Goal: Transaction & Acquisition: Purchase product/service

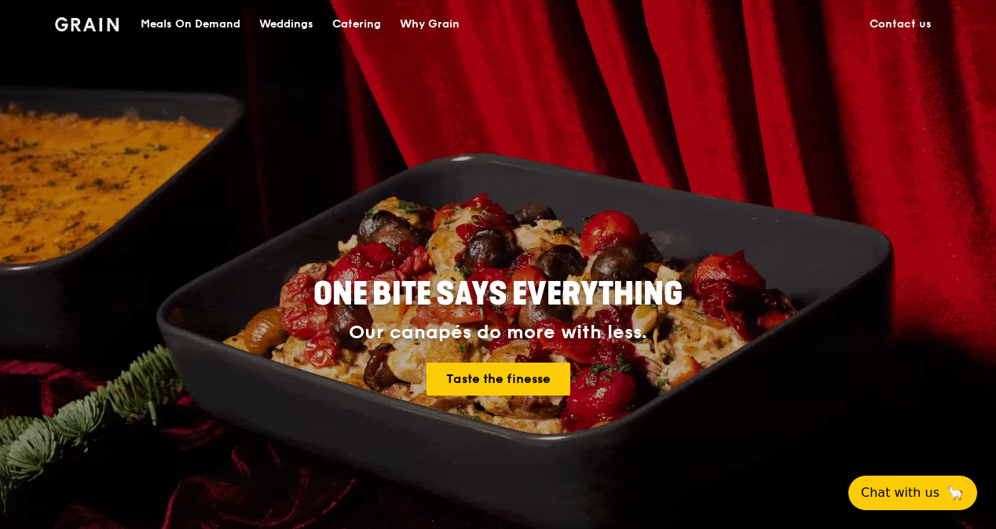
click at [354, 23] on div "Catering" at bounding box center [356, 24] width 49 height 47
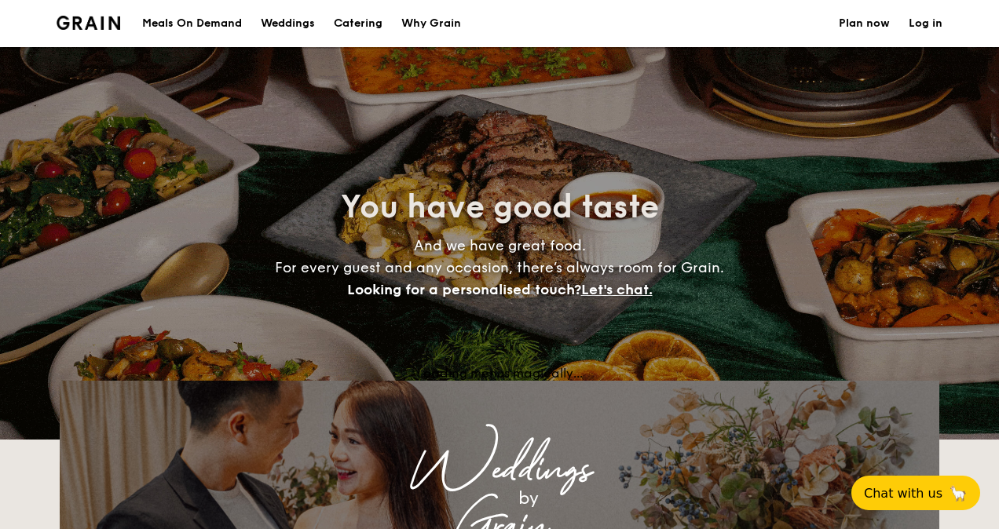
select select
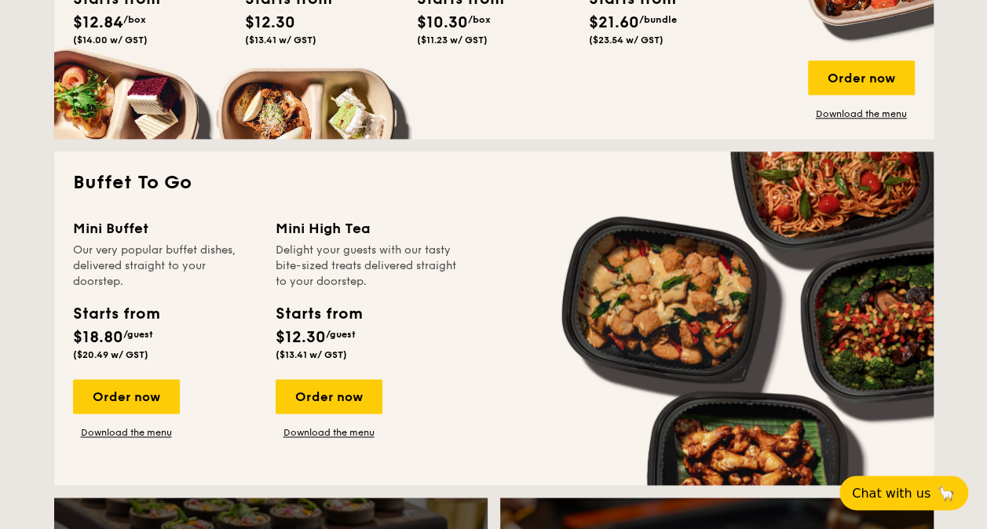
scroll to position [628, 0]
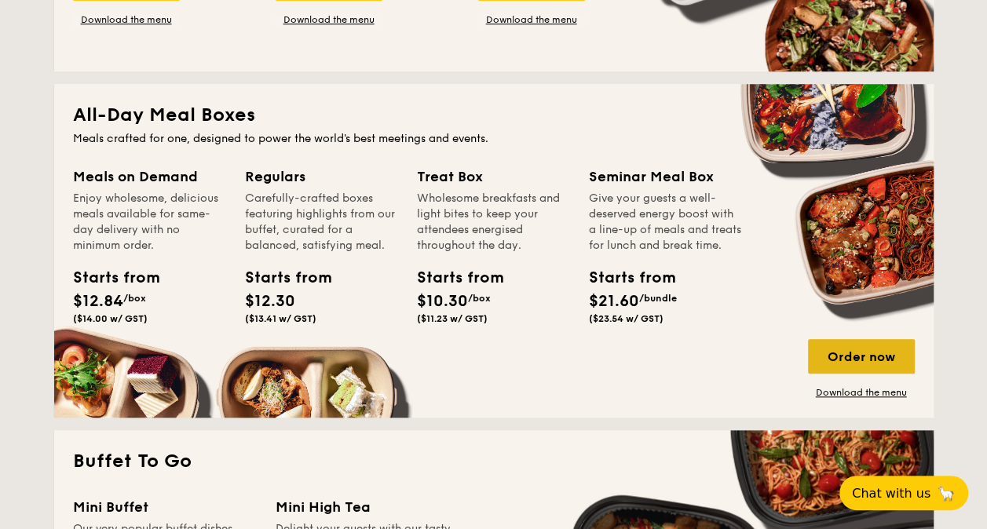
click at [859, 358] on div "Order now" at bounding box center [861, 356] width 107 height 35
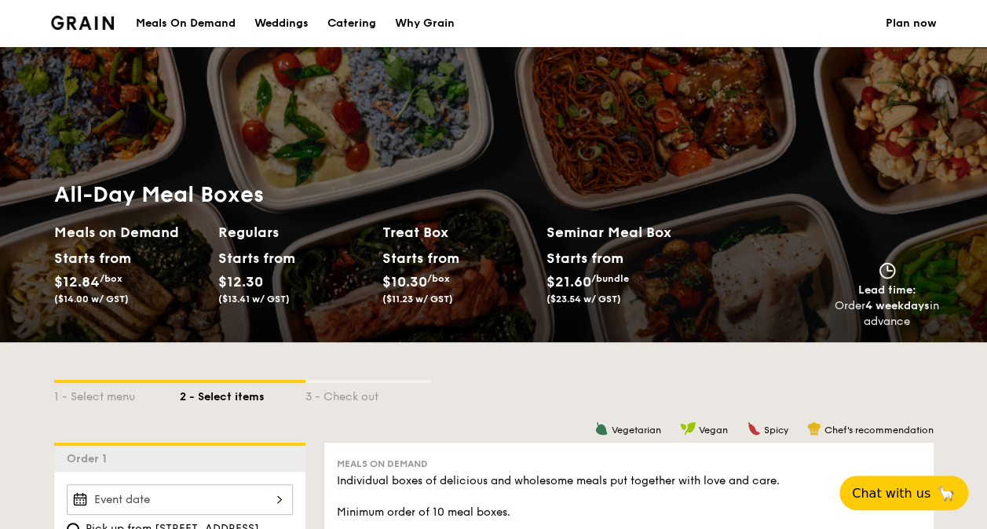
click at [441, 273] on span "/box" at bounding box center [438, 278] width 23 height 11
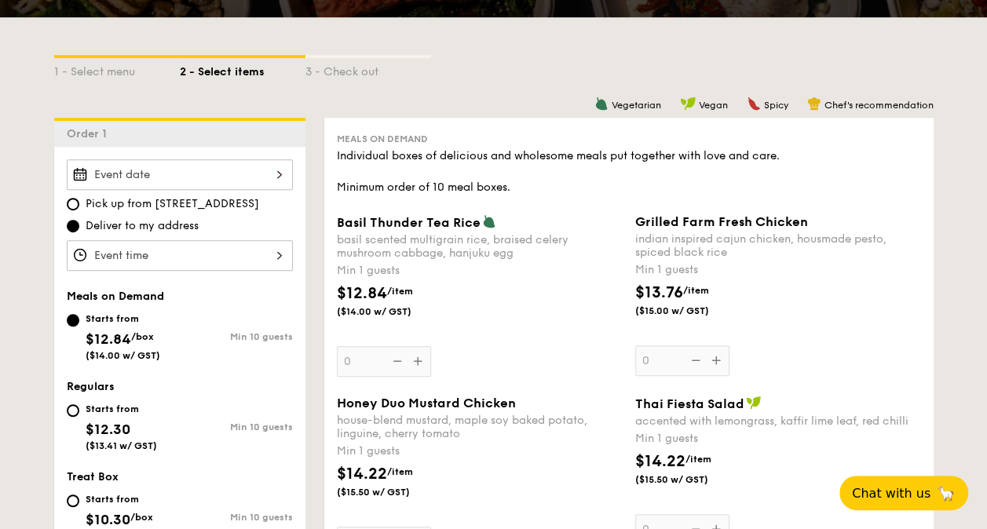
scroll to position [471, 0]
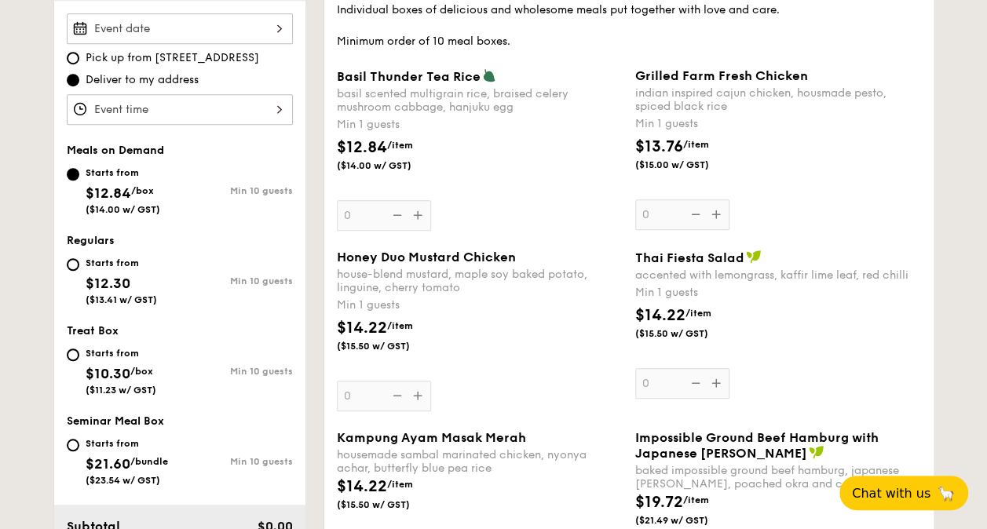
click at [81, 355] on div "Starts from $10.30 /box ($11.23 w/ GST)" at bounding box center [123, 370] width 113 height 52
click at [79, 355] on input "Starts from $10.30 /box ($11.23 w/ GST) Min 10 guests" at bounding box center [73, 355] width 13 height 13
radio input "true"
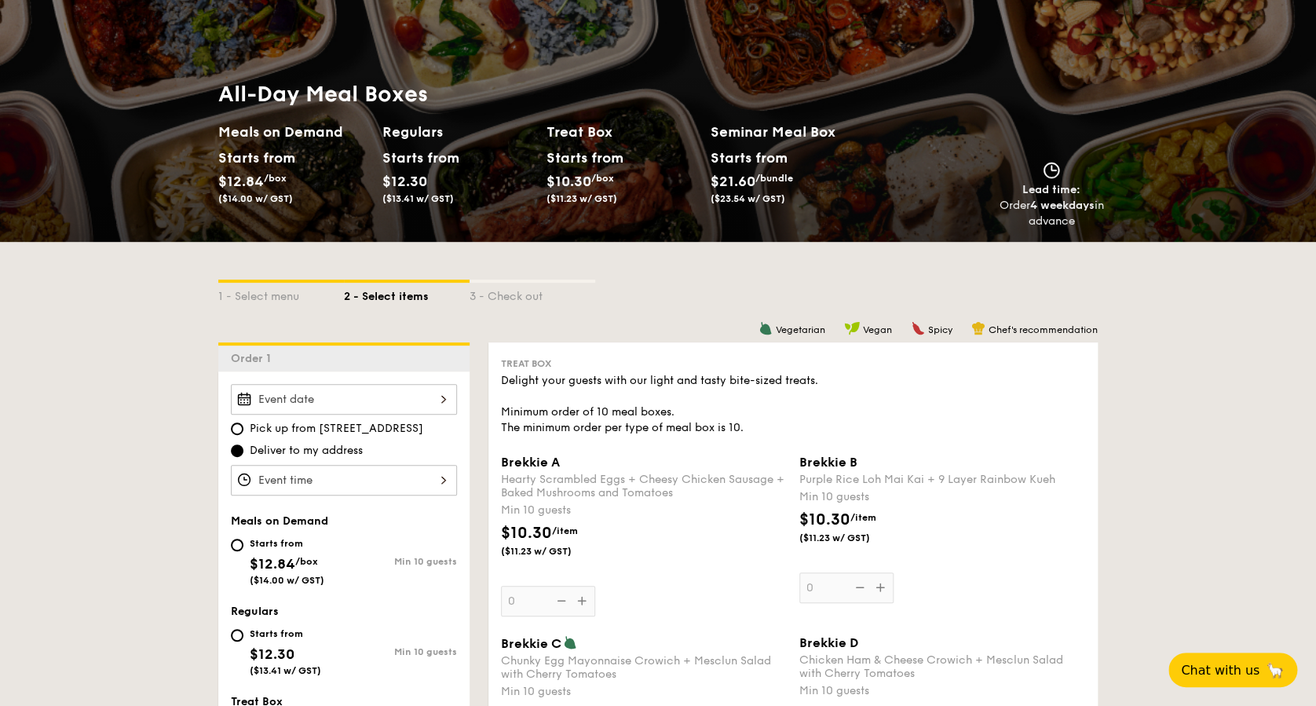
scroll to position [419, 0]
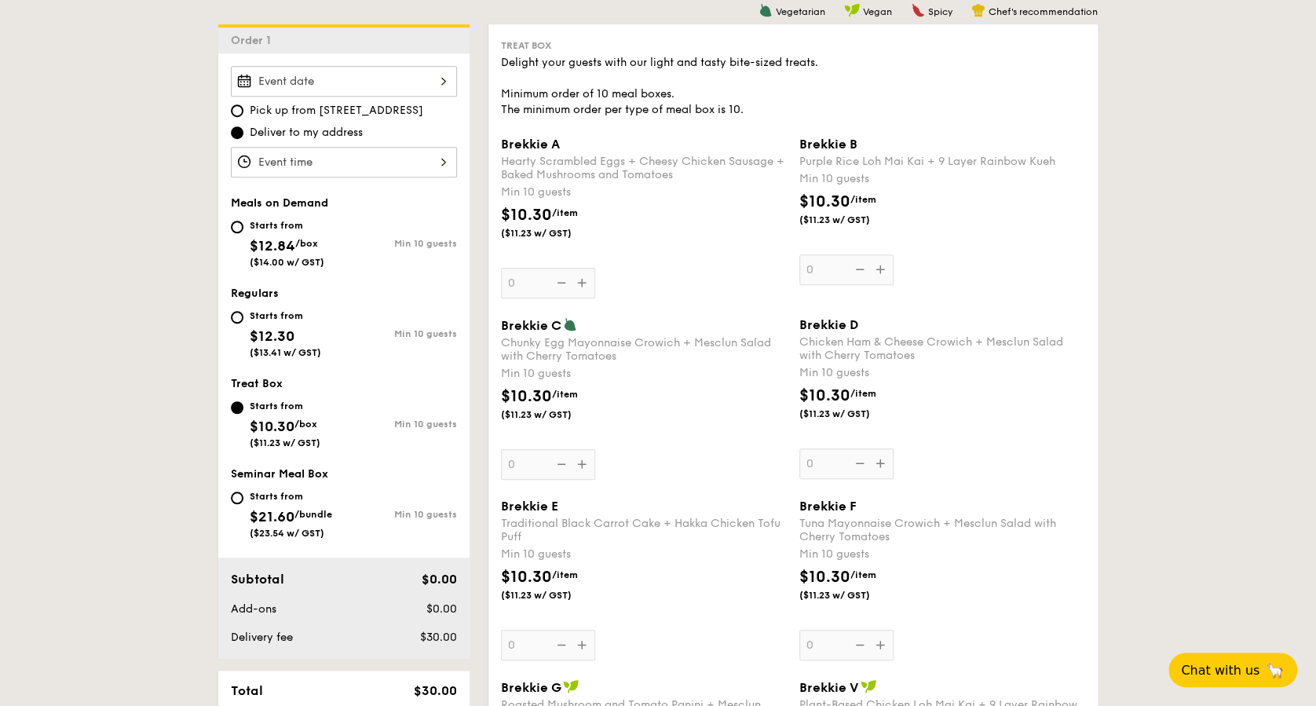
click at [349, 86] on div at bounding box center [344, 81] width 226 height 31
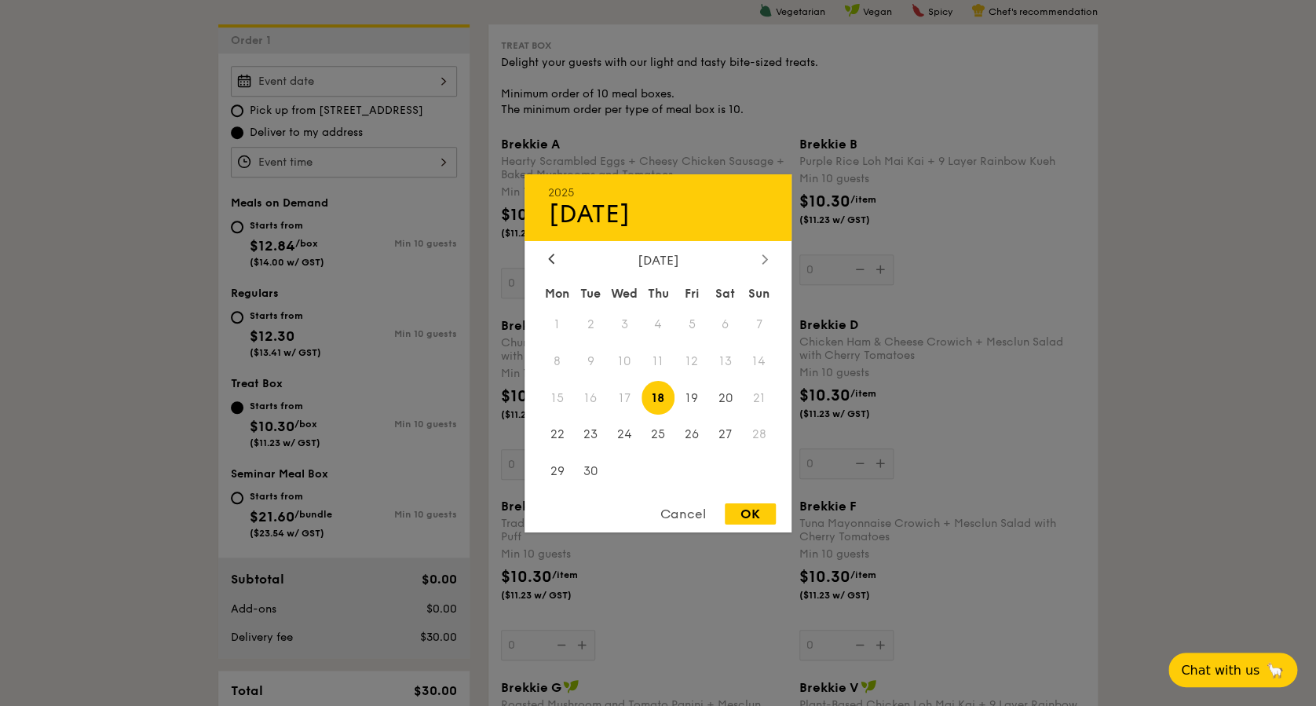
click at [762, 254] on icon at bounding box center [765, 259] width 6 height 10
click at [556, 435] on span "20" at bounding box center [557, 435] width 34 height 34
click at [561, 435] on span "20" at bounding box center [557, 435] width 34 height 34
click at [549, 436] on span "20" at bounding box center [557, 435] width 34 height 34
click at [557, 433] on span "20" at bounding box center [557, 435] width 34 height 34
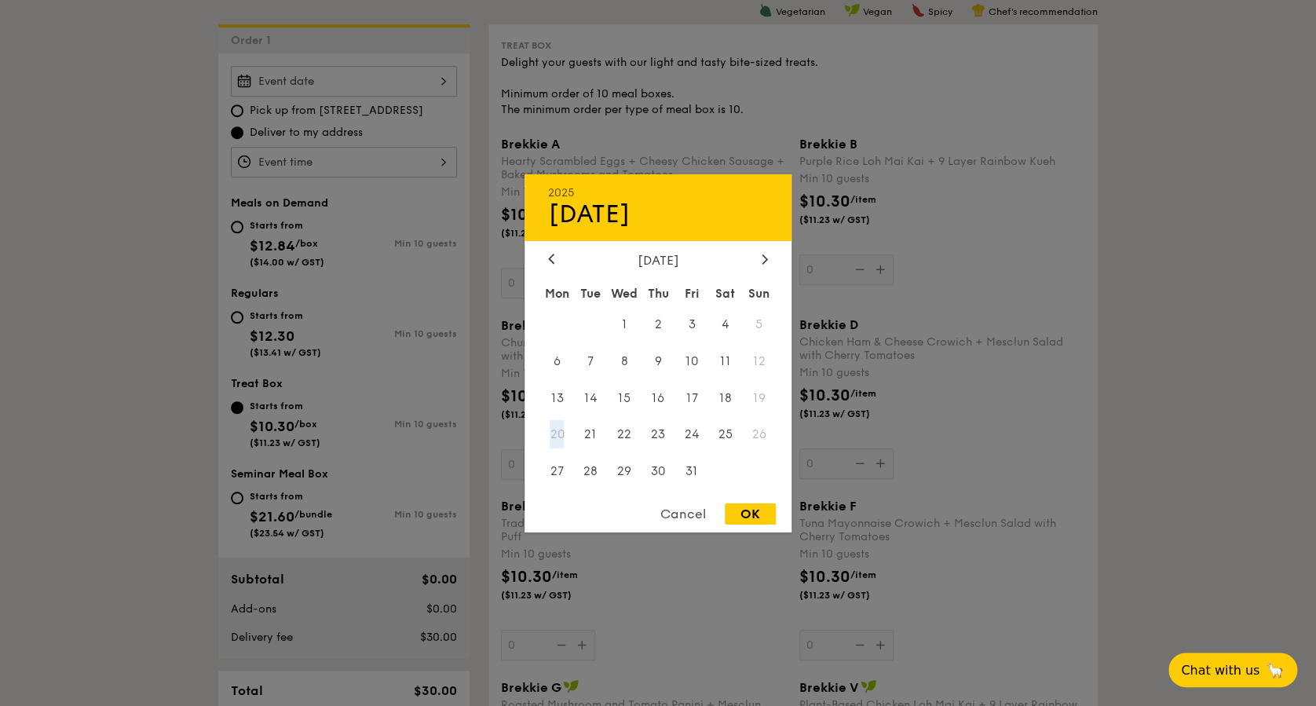
click at [557, 433] on span "20" at bounding box center [557, 435] width 34 height 34
drag, startPoint x: 1097, startPoint y: 406, endPoint x: 1053, endPoint y: 419, distance: 45.7
click at [998, 408] on div at bounding box center [658, 353] width 1316 height 706
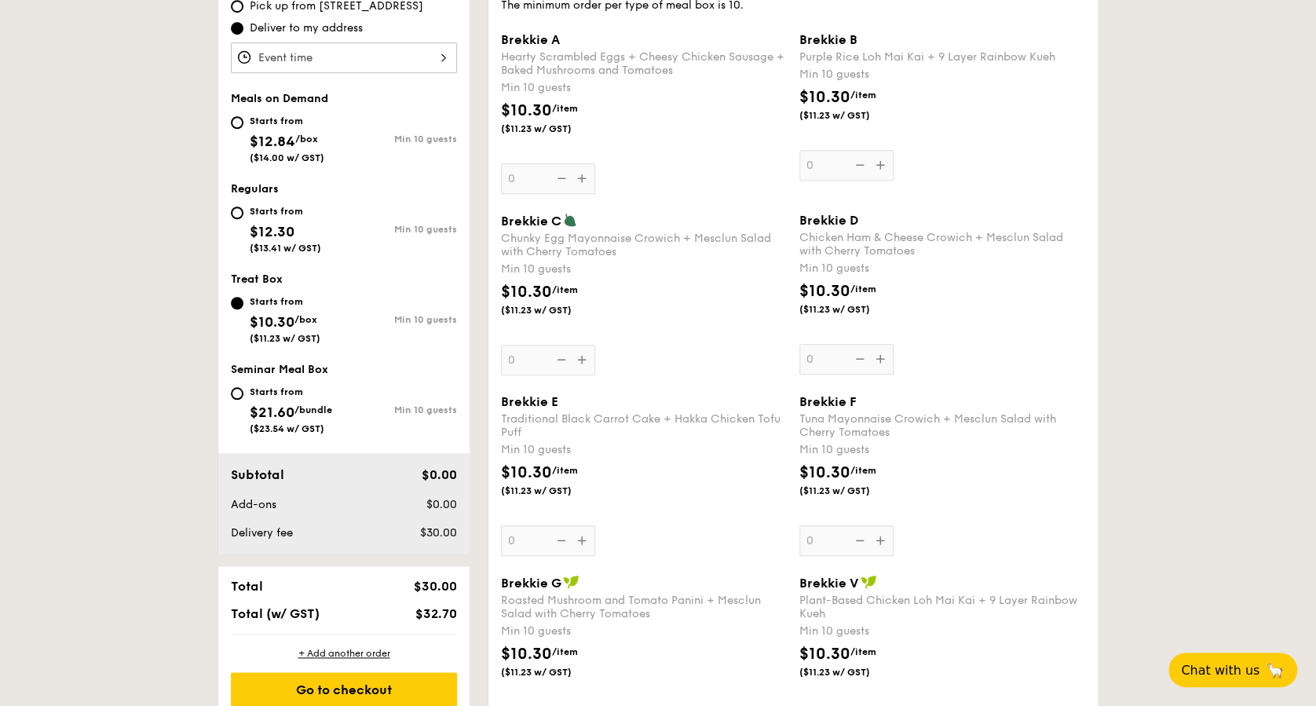
scroll to position [209, 0]
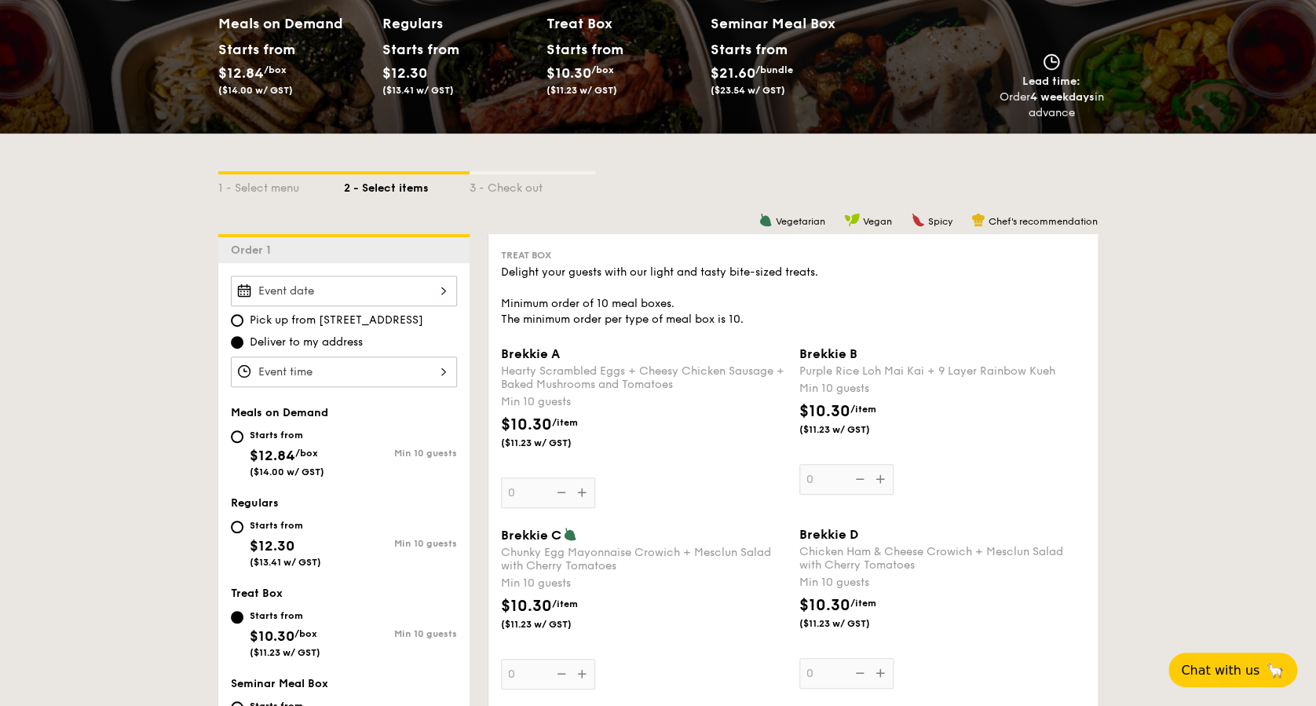
click at [407, 364] on div at bounding box center [344, 372] width 226 height 31
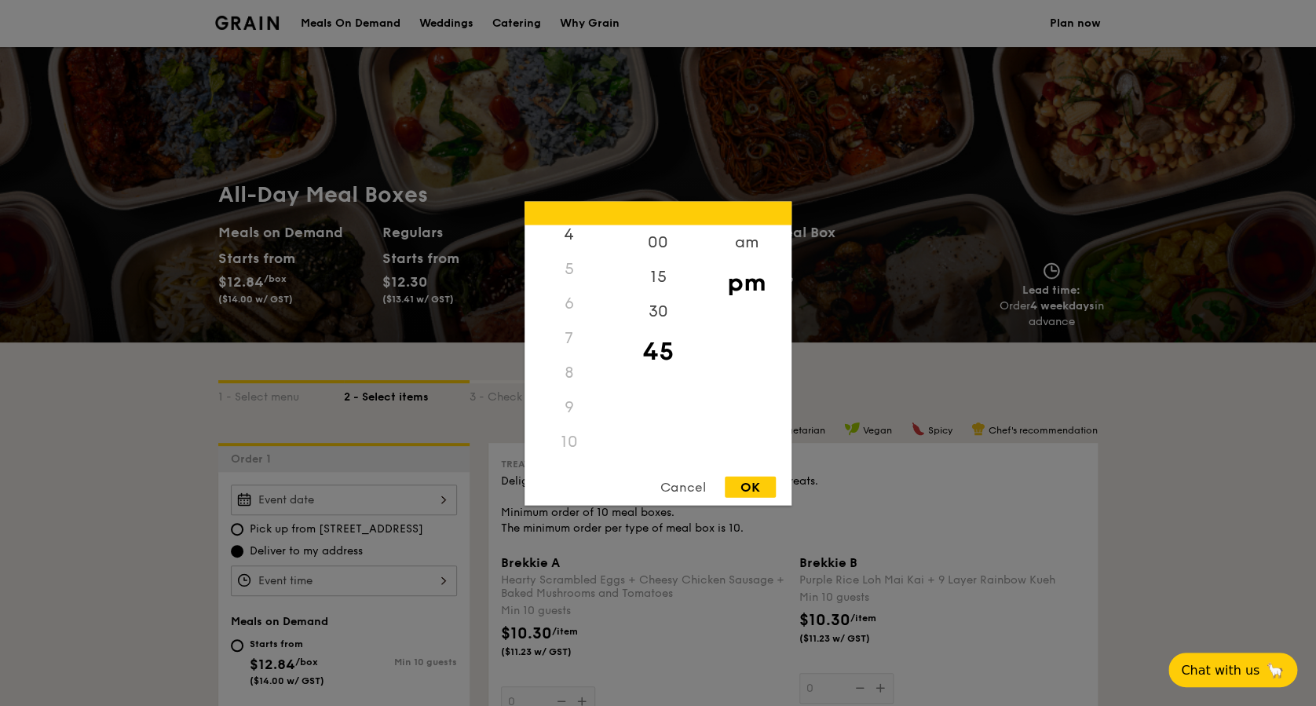
scroll to position [186, 0]
click at [569, 349] on div "8" at bounding box center [569, 343] width 89 height 35
click at [568, 353] on div "8" at bounding box center [569, 343] width 89 height 35
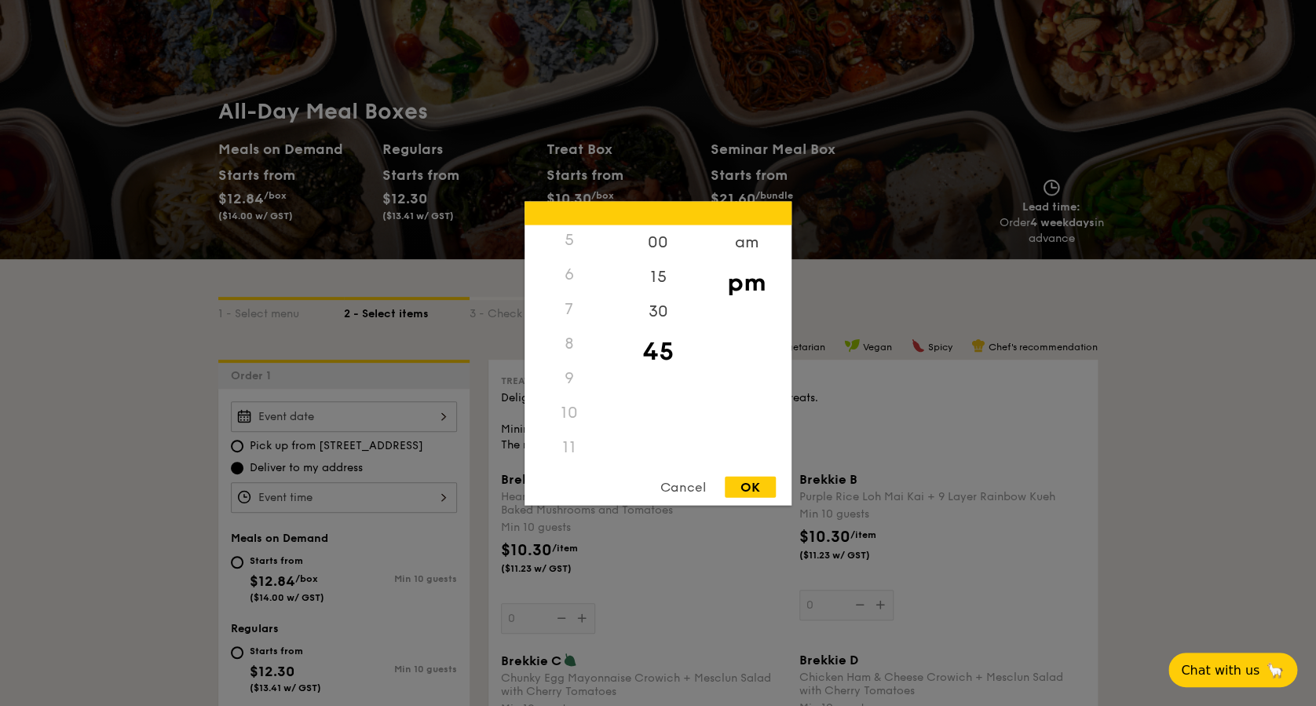
scroll to position [209, 0]
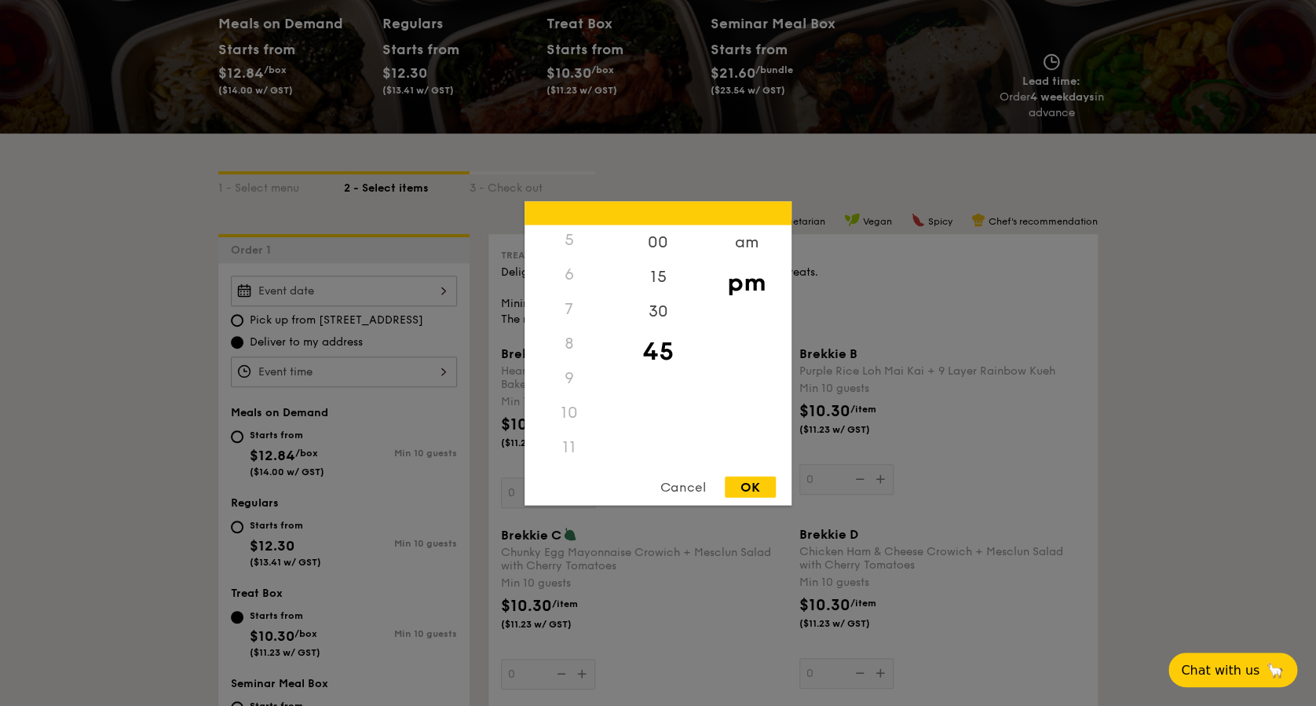
click at [570, 358] on div "8" at bounding box center [569, 343] width 89 height 35
click at [566, 345] on div "8" at bounding box center [569, 343] width 89 height 35
click at [661, 345] on div "45" at bounding box center [657, 351] width 89 height 46
click at [660, 296] on div "30" at bounding box center [657, 317] width 89 height 46
click at [572, 346] on div "8" at bounding box center [569, 343] width 89 height 35
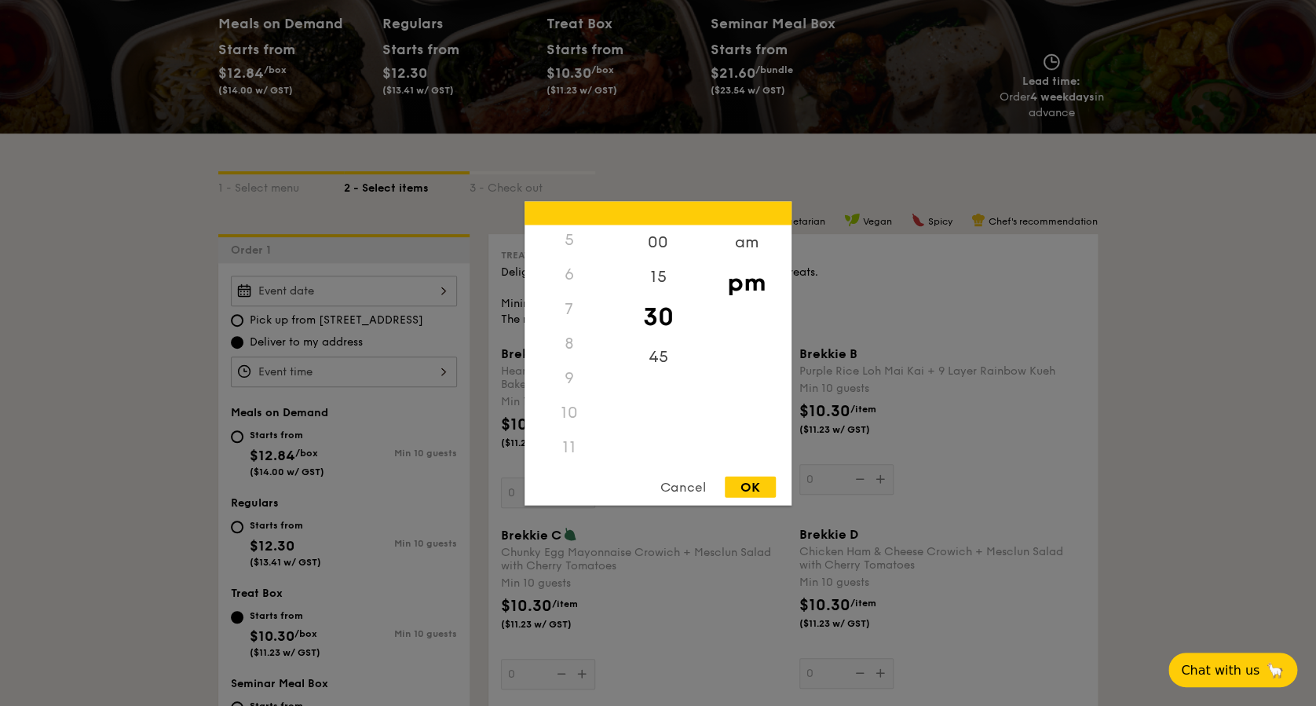
click at [303, 369] on div at bounding box center [658, 353] width 1316 height 706
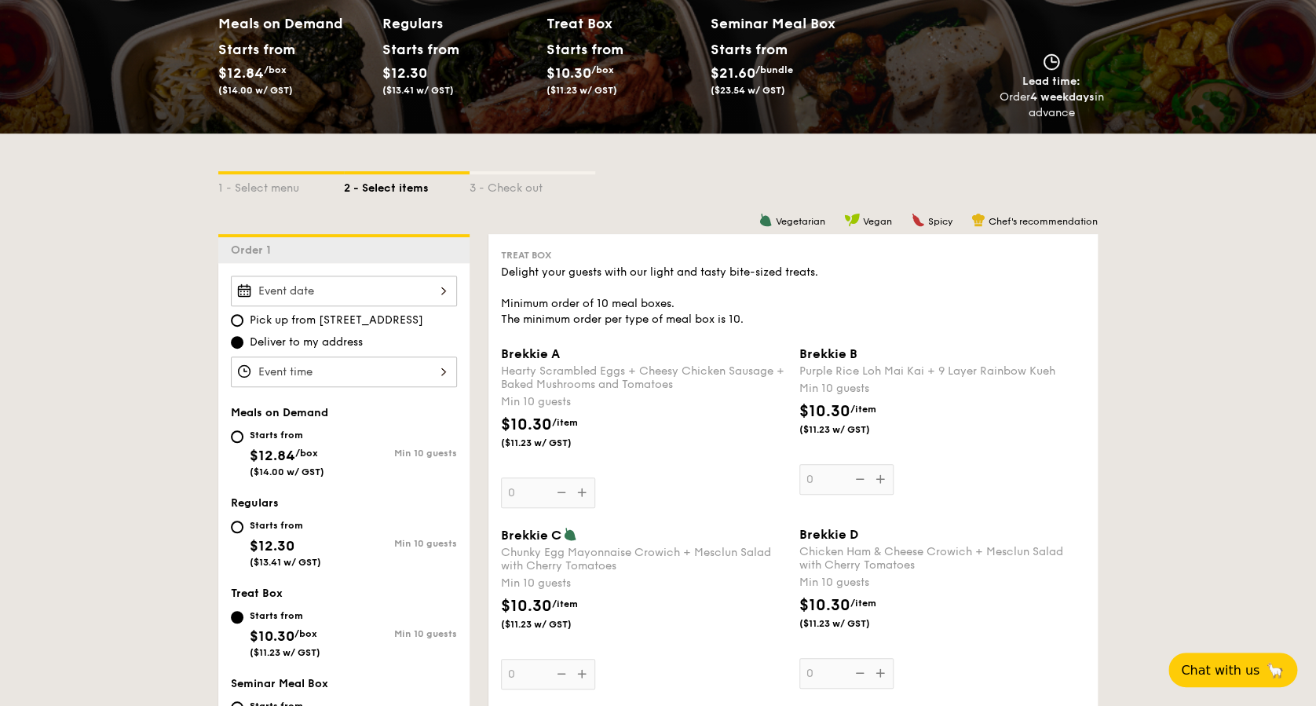
click at [374, 289] on div at bounding box center [344, 291] width 226 height 31
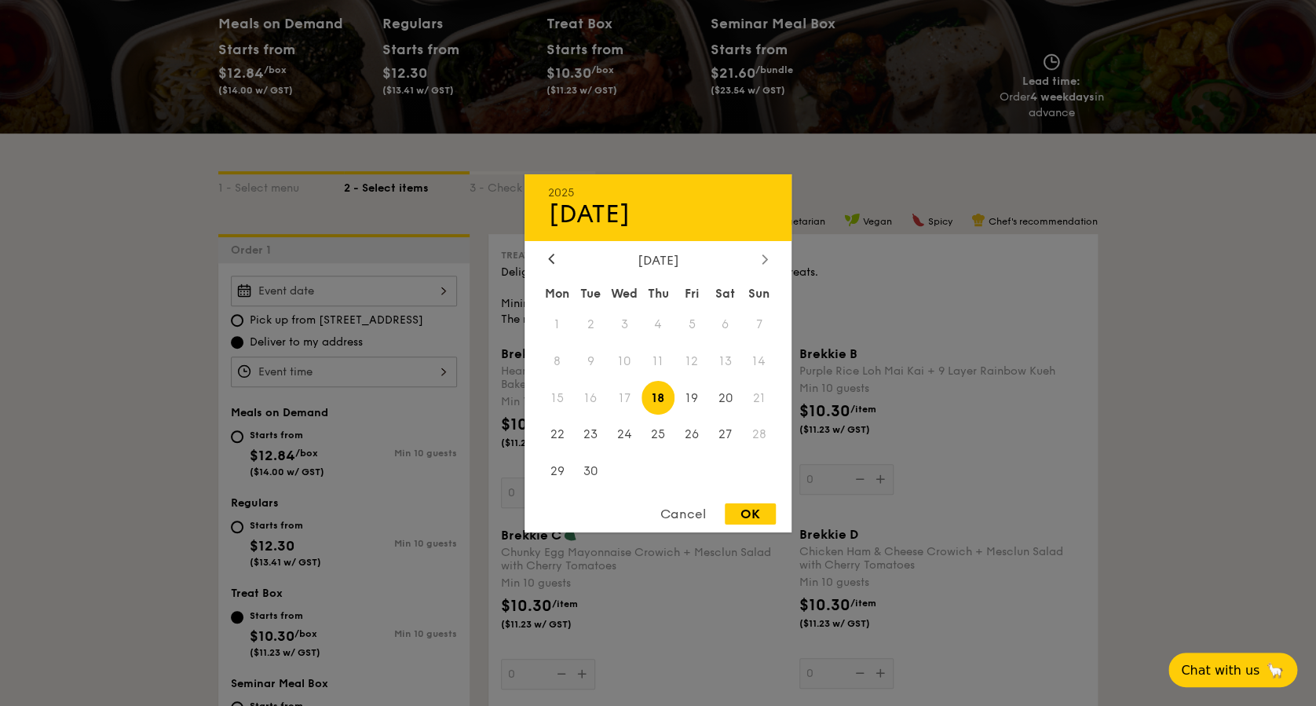
click at [764, 258] on icon at bounding box center [765, 259] width 6 height 10
click at [551, 254] on icon at bounding box center [551, 258] width 5 height 9
click at [588, 428] on span "21" at bounding box center [591, 435] width 34 height 34
click at [752, 516] on div "OK" at bounding box center [750, 513] width 51 height 21
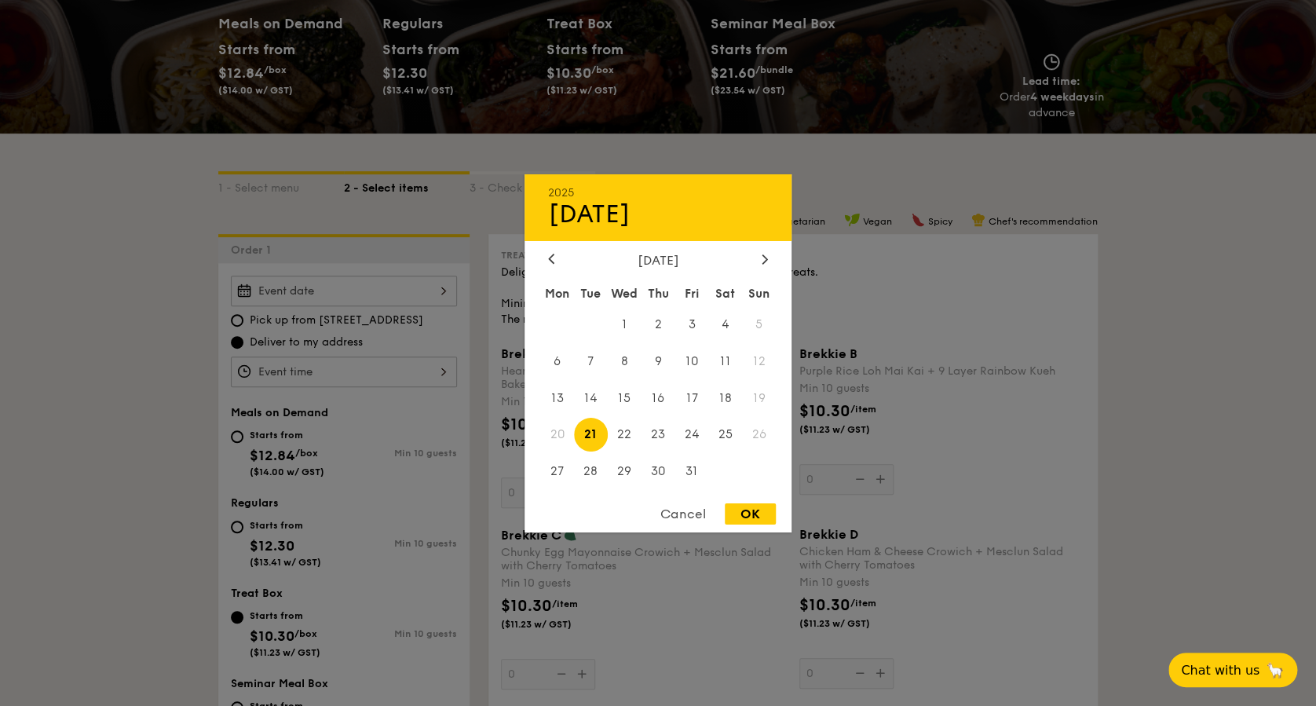
type input "[DATE]"
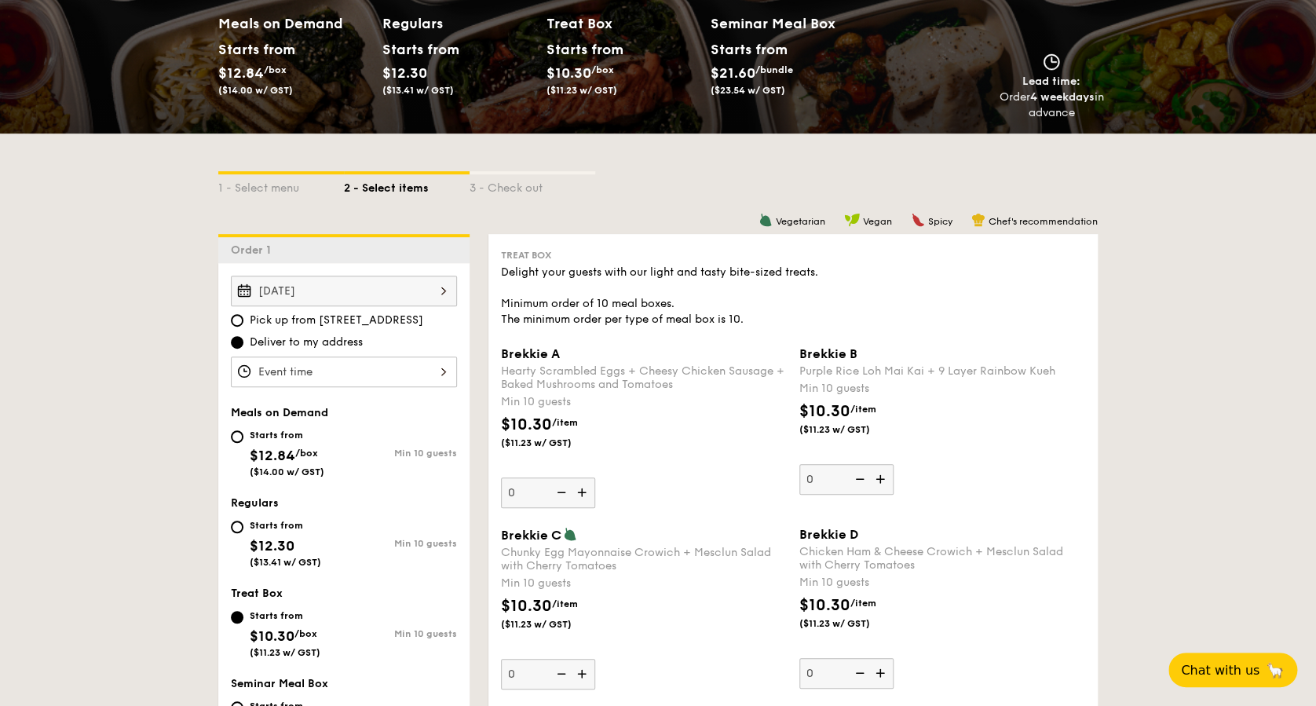
click at [426, 366] on div "12 1 2 3 4 5 6 7 8 9 10 11 00 15 30 45 am pm Cancel OK" at bounding box center [344, 372] width 226 height 31
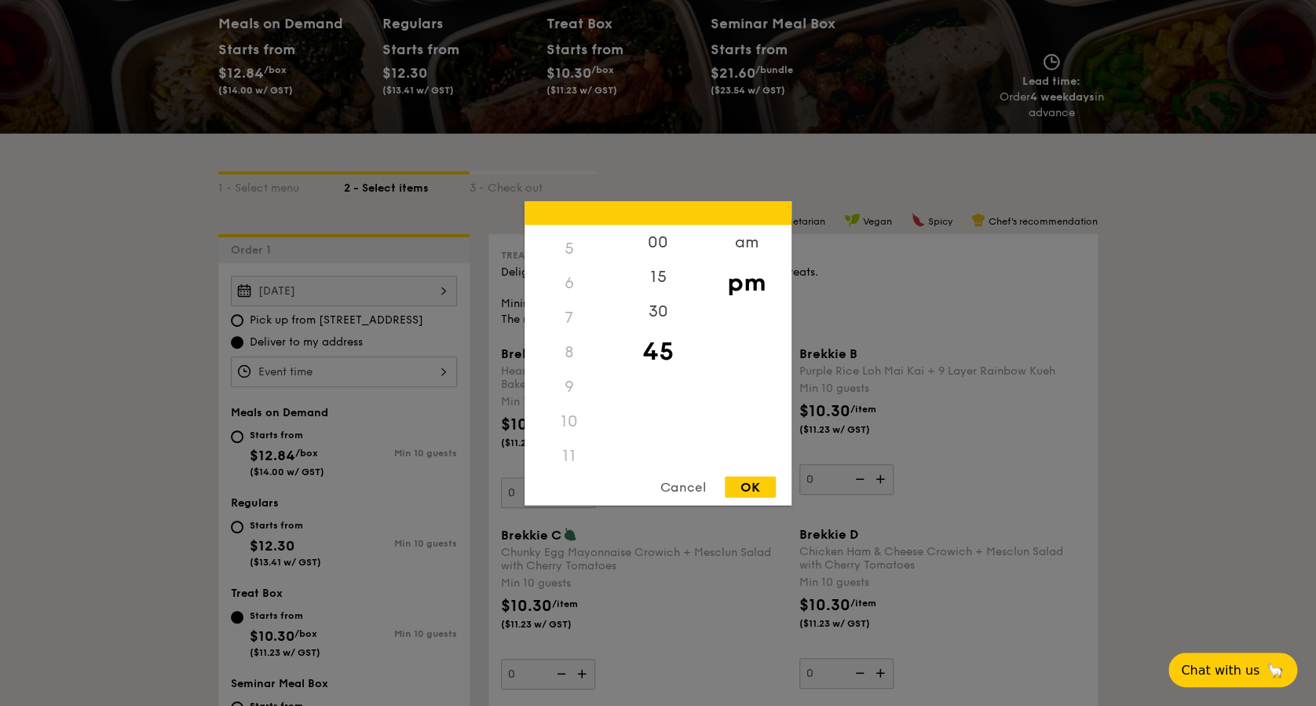
scroll to position [186, 0]
click at [567, 351] on div "8" at bounding box center [569, 343] width 89 height 35
click at [569, 346] on div "8" at bounding box center [569, 343] width 89 height 35
click at [565, 346] on div "8" at bounding box center [569, 343] width 89 height 35
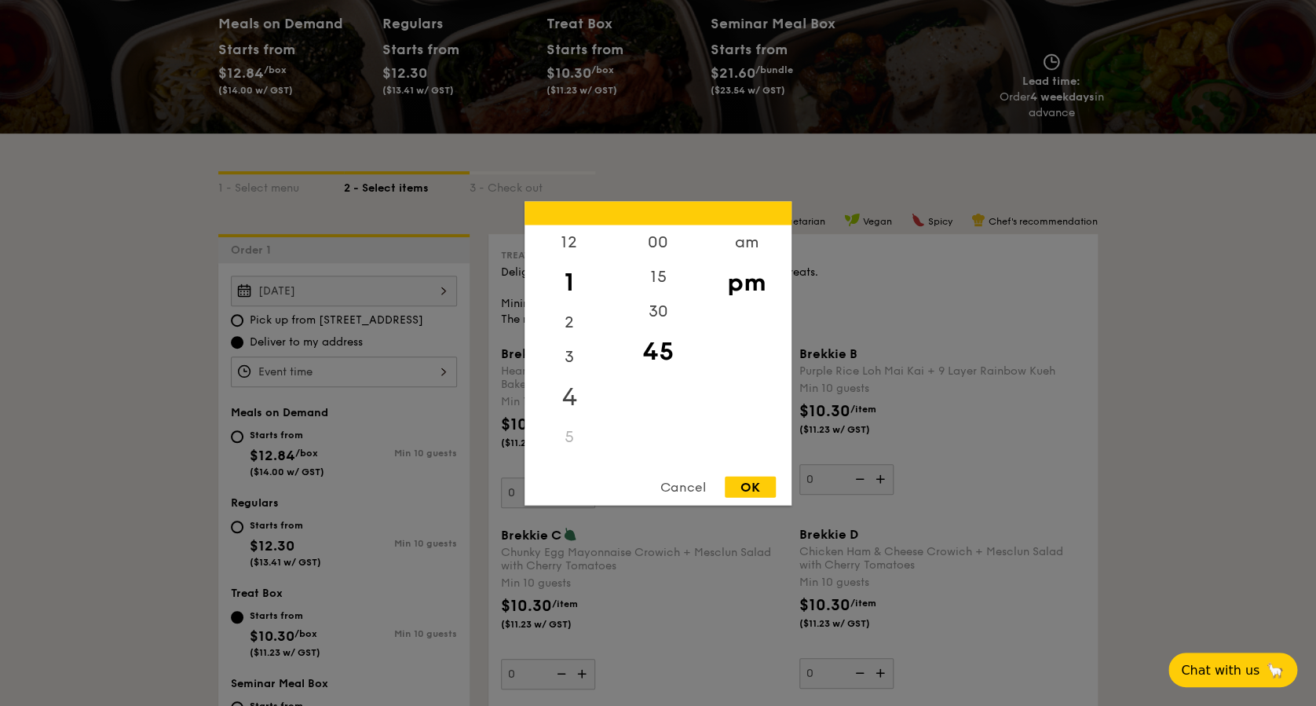
click at [567, 398] on div "4" at bounding box center [569, 397] width 89 height 46
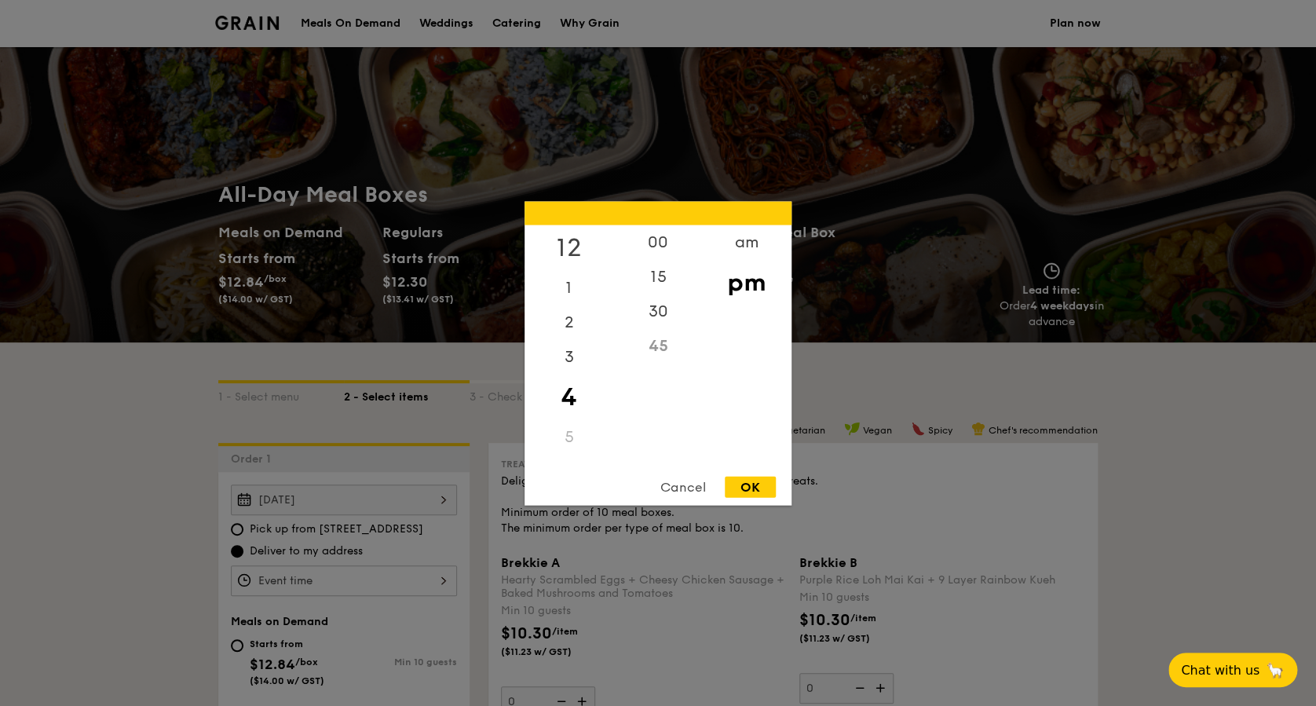
click at [562, 242] on div "12" at bounding box center [569, 248] width 89 height 46
click at [572, 371] on div "9" at bounding box center [569, 377] width 89 height 35
click at [562, 320] on div "7" at bounding box center [569, 308] width 89 height 35
click at [746, 244] on div "am" at bounding box center [746, 248] width 89 height 46
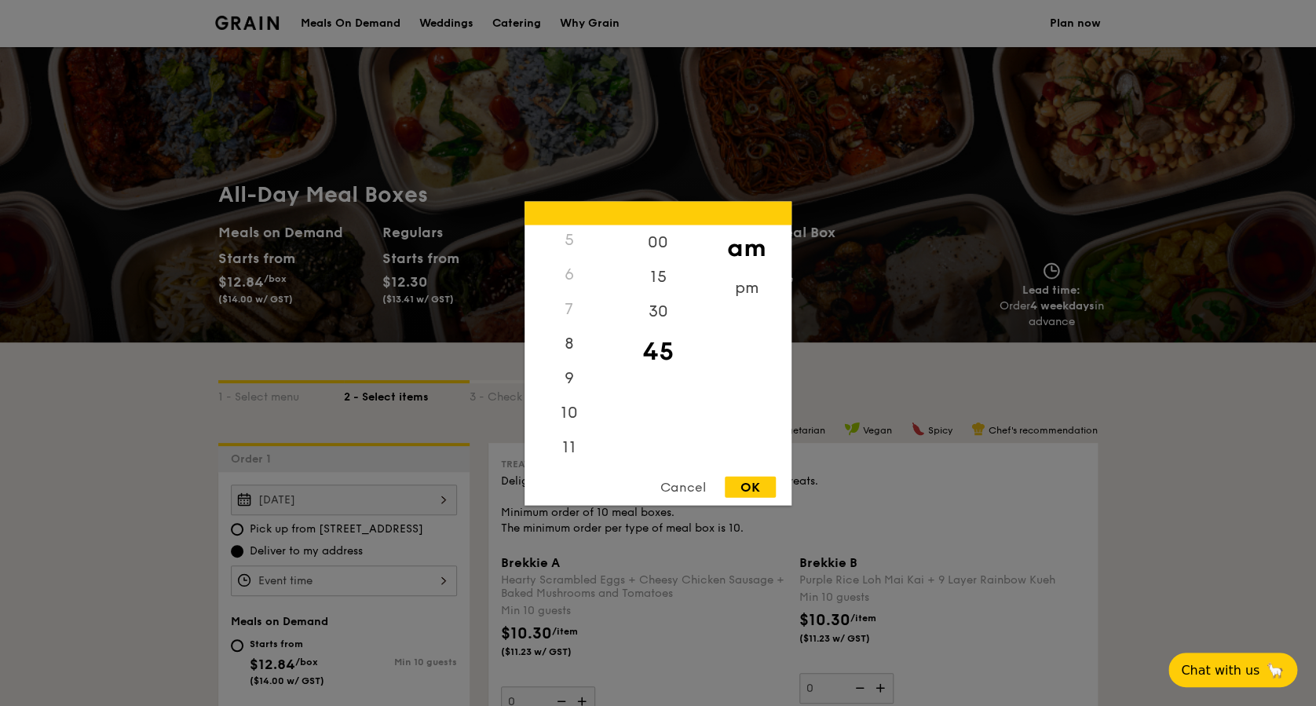
scroll to position [175, 0]
click at [572, 343] on div "8" at bounding box center [569, 349] width 89 height 46
click at [752, 484] on div "OK" at bounding box center [750, 486] width 51 height 21
type input "8:45AM"
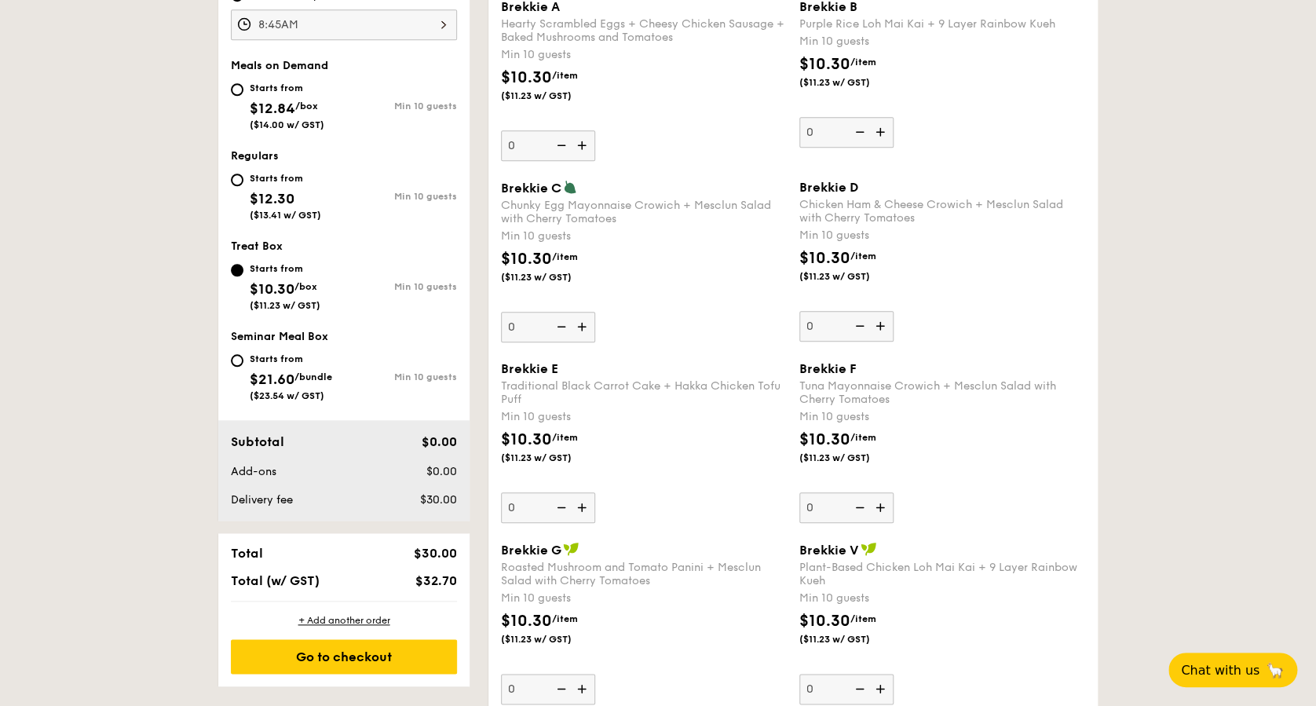
scroll to position [523, 0]
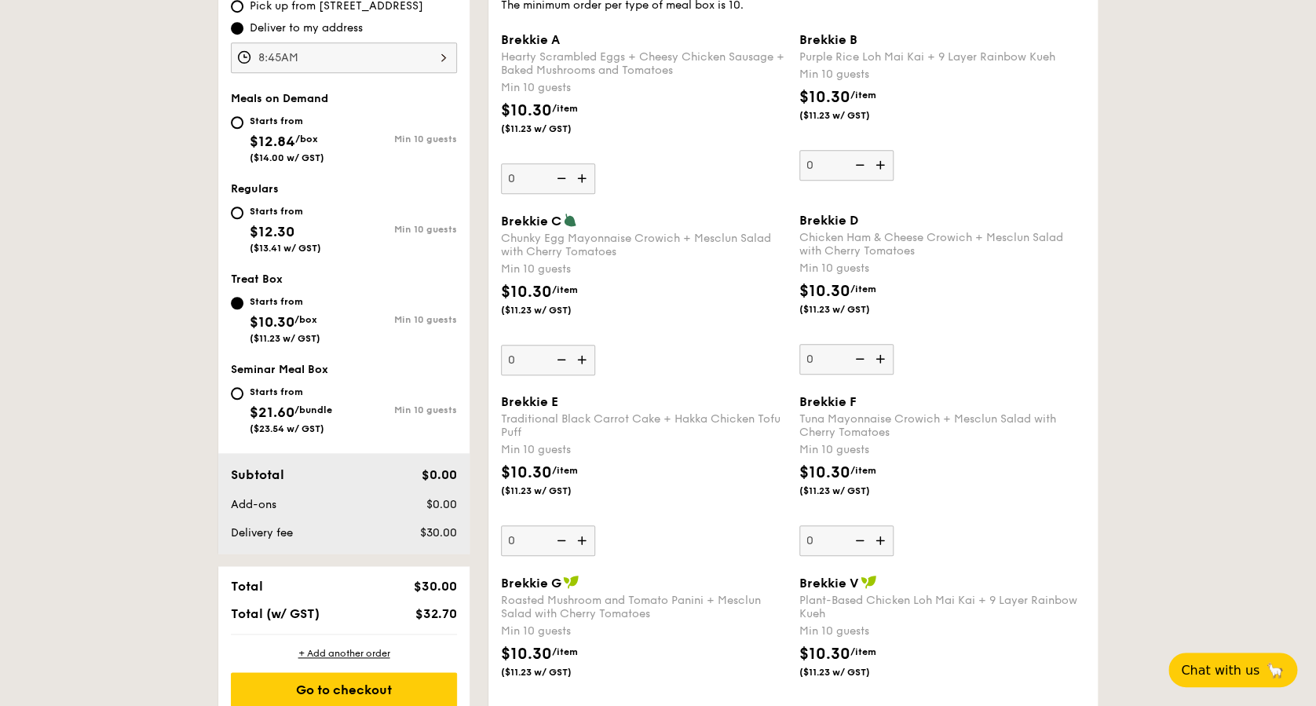
click at [582, 180] on img at bounding box center [584, 178] width 24 height 30
click at [582, 180] on input "0" at bounding box center [548, 178] width 94 height 31
type input "10"
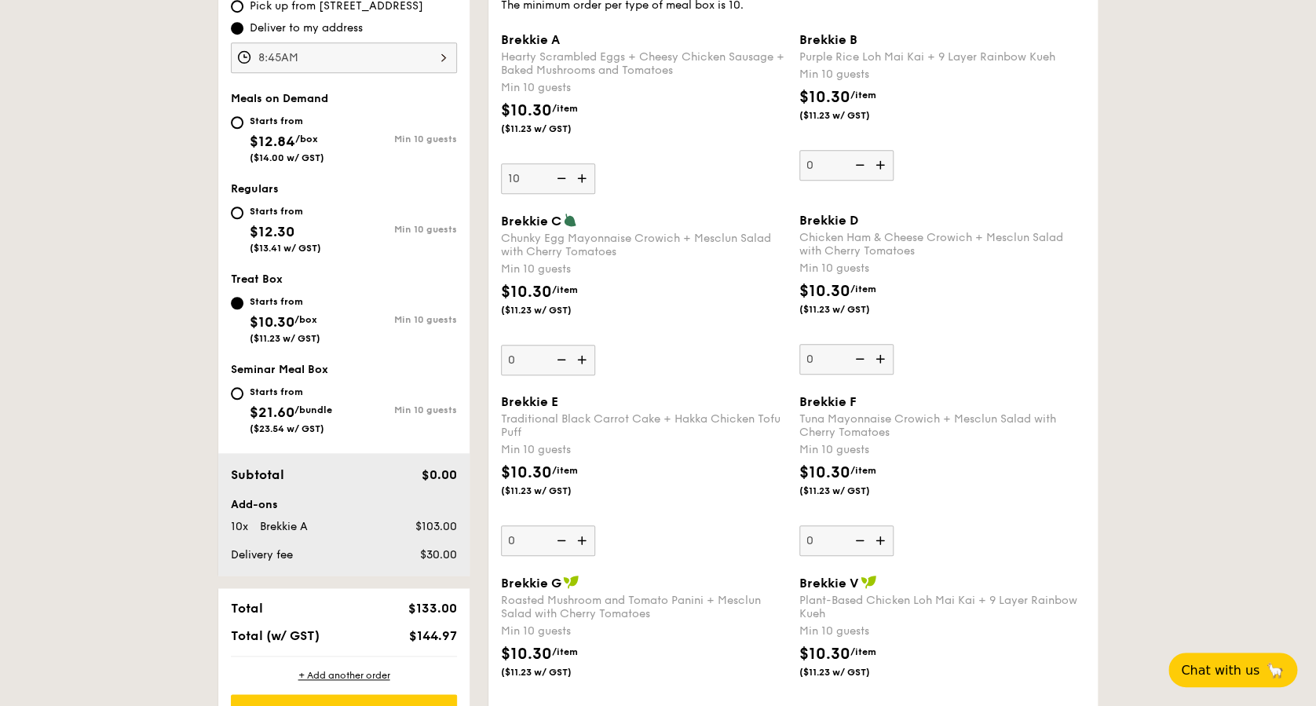
click at [886, 168] on img at bounding box center [882, 165] width 24 height 30
click at [886, 168] on input "0" at bounding box center [847, 165] width 94 height 31
type input "10"
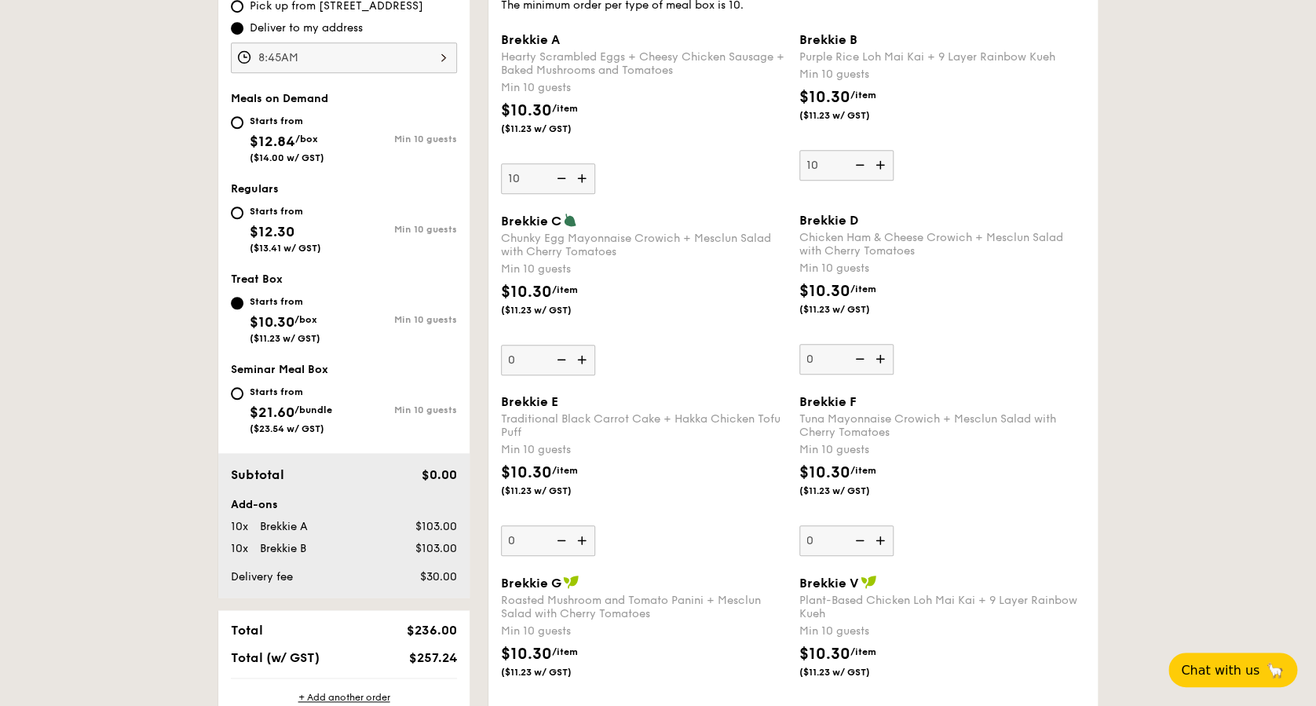
click at [565, 178] on img at bounding box center [560, 178] width 24 height 30
click at [565, 178] on input "10" at bounding box center [548, 178] width 94 height 31
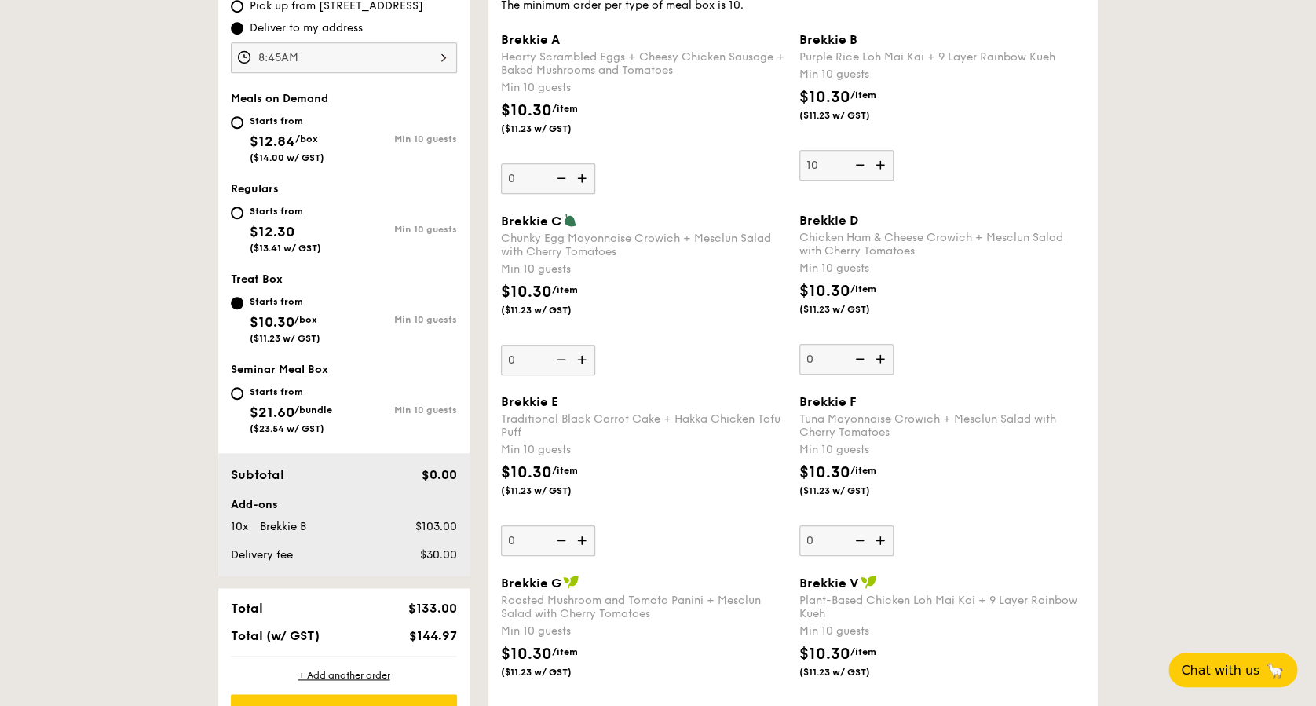
click at [588, 177] on img at bounding box center [584, 178] width 24 height 30
click at [588, 177] on input "0" at bounding box center [548, 178] width 94 height 31
type input "10"
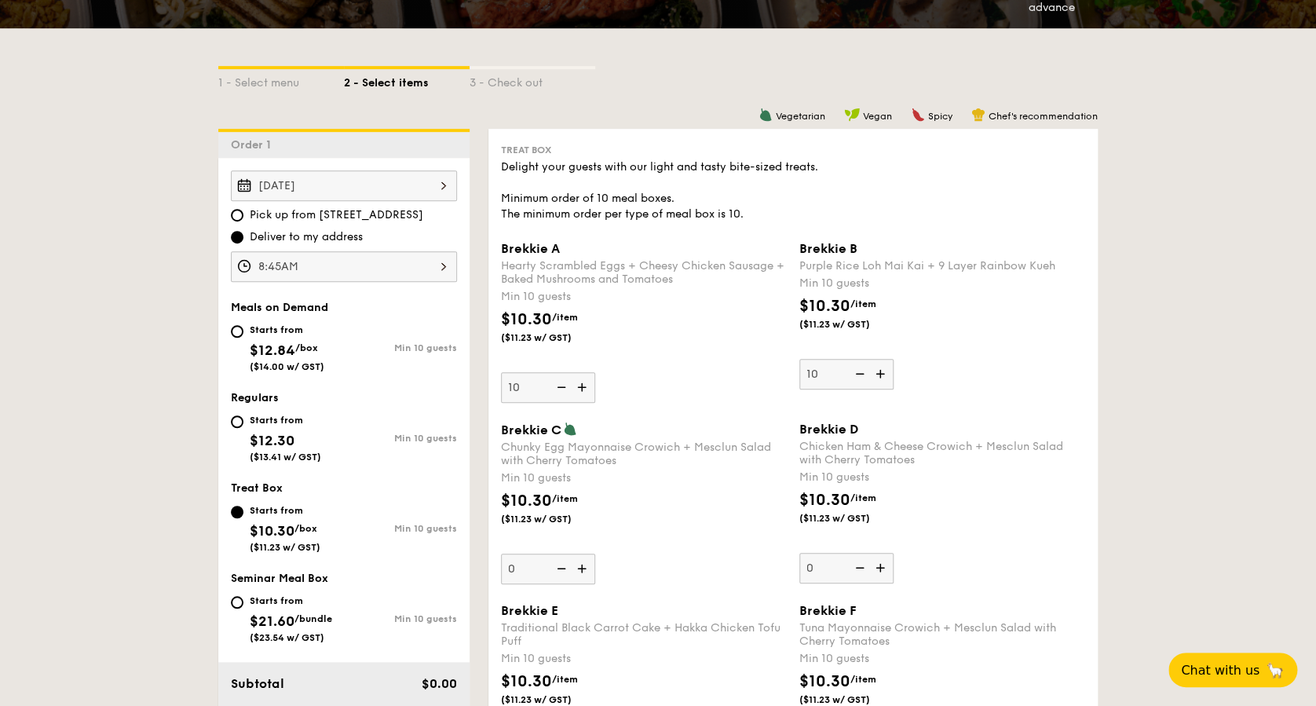
scroll to position [419, 0]
